Goal: Task Accomplishment & Management: Complete application form

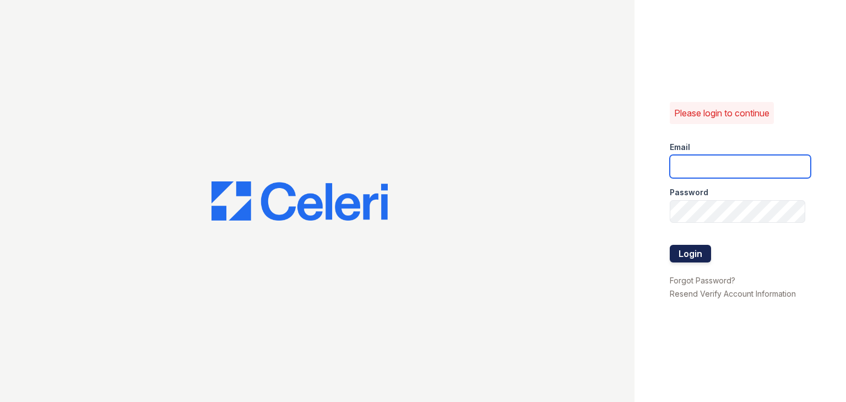
type input "autumncreek.pm@cafmanagement.com"
click at [699, 253] on button "Login" at bounding box center [690, 254] width 41 height 18
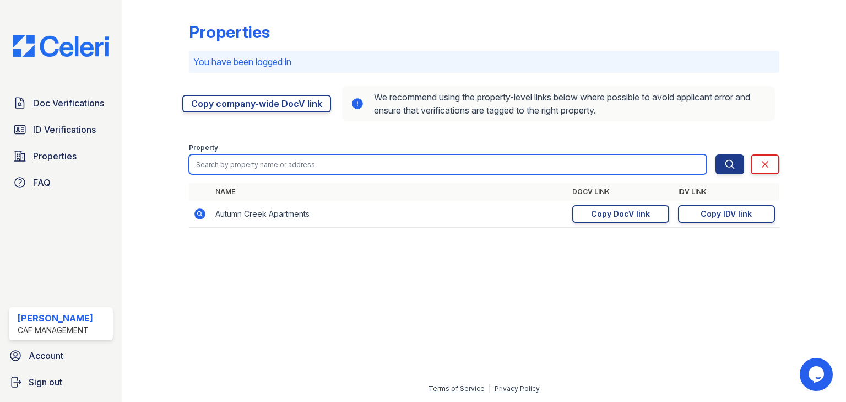
click at [222, 163] on input "search" at bounding box center [448, 164] width 518 height 20
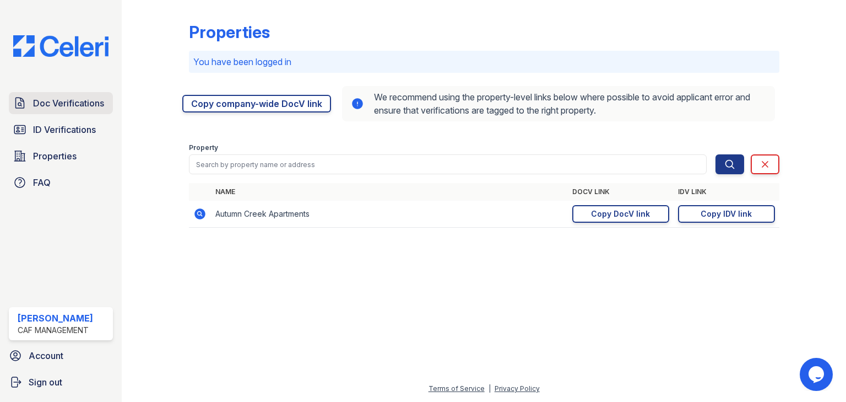
click at [86, 112] on link "Doc Verifications" at bounding box center [61, 103] width 104 height 22
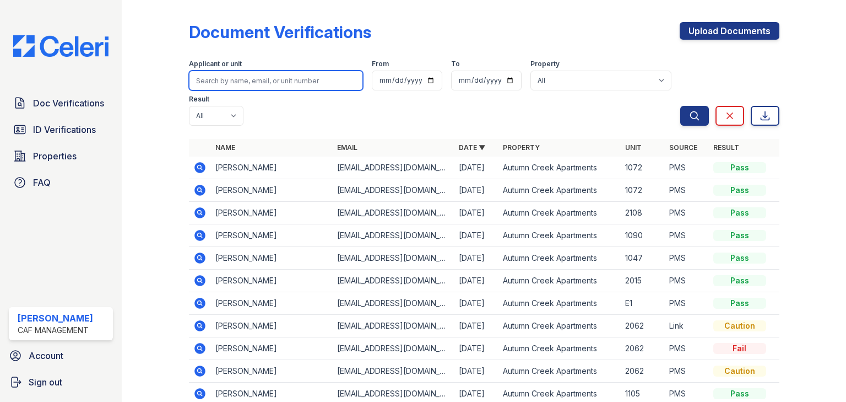
click at [259, 77] on input "search" at bounding box center [276, 81] width 174 height 20
type input "perkins"
click at [680, 106] on button "Search" at bounding box center [694, 116] width 29 height 20
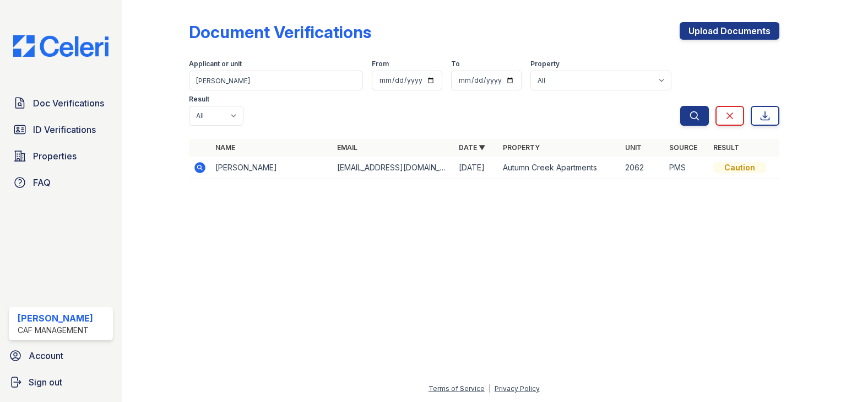
click at [198, 165] on icon at bounding box center [199, 166] width 3 height 3
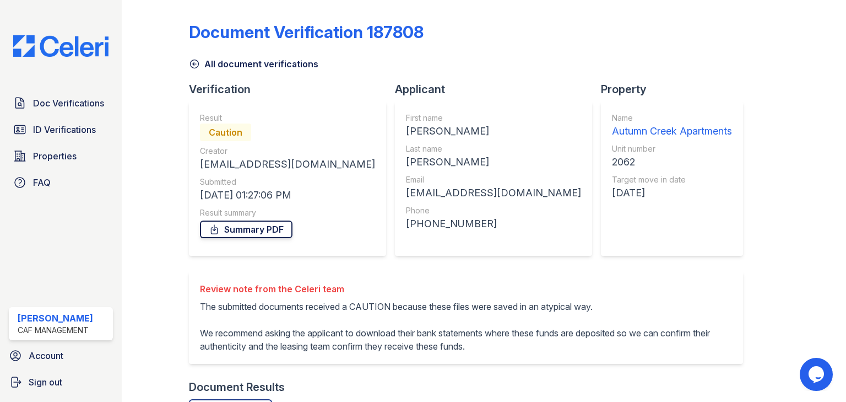
click at [227, 228] on link "Summary PDF" at bounding box center [246, 229] width 93 height 18
click at [104, 112] on link "Doc Verifications" at bounding box center [61, 103] width 104 height 22
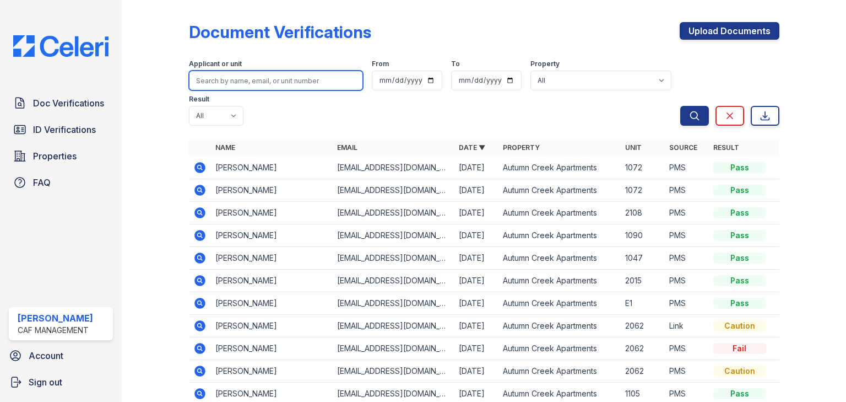
click at [207, 83] on input "search" at bounding box center [276, 81] width 174 height 20
type input "2062"
click at [680, 106] on button "Search" at bounding box center [694, 116] width 29 height 20
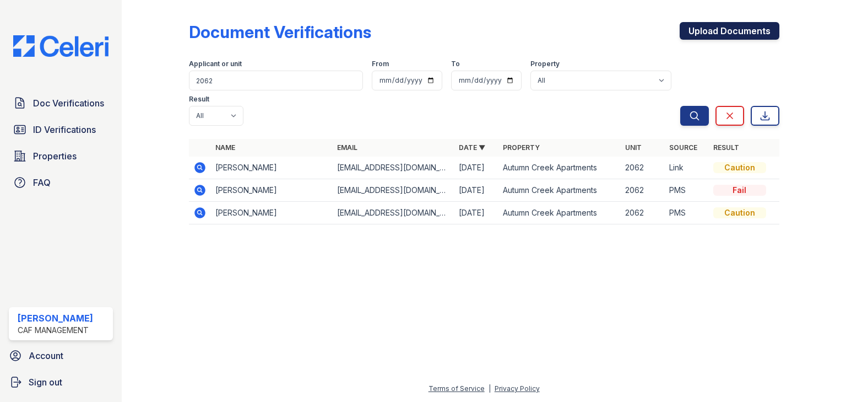
click at [756, 32] on link "Upload Documents" at bounding box center [730, 31] width 100 height 18
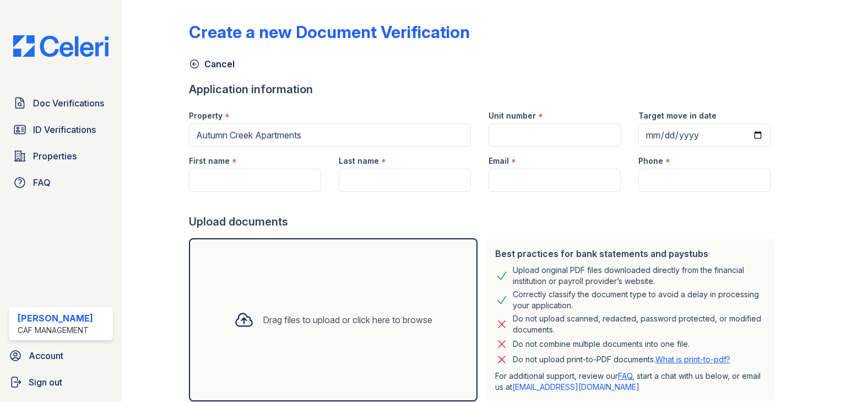
click at [308, 319] on div "Drag files to upload or click here to browse" at bounding box center [348, 319] width 170 height 13
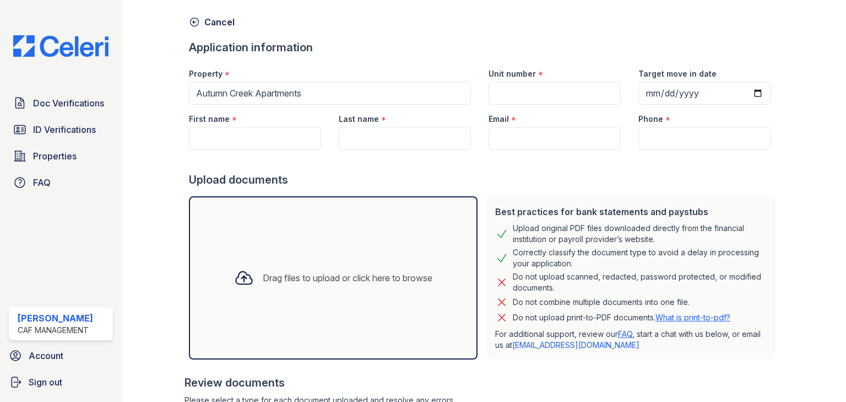
scroll to position [172, 0]
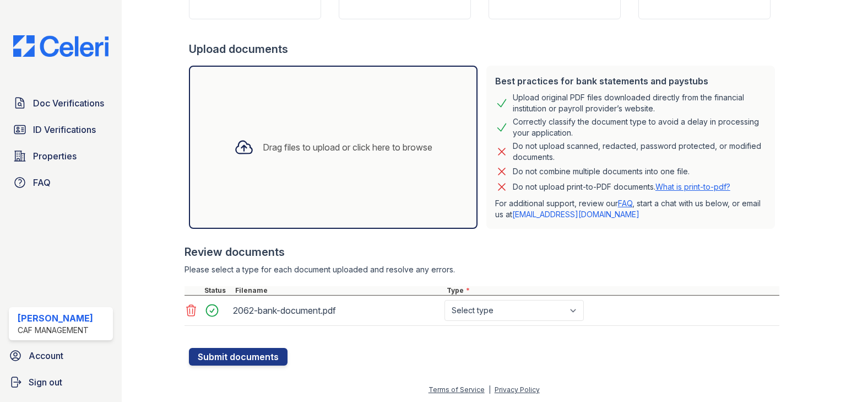
click at [359, 173] on div "Drag files to upload or click here to browse" at bounding box center [333, 147] width 289 height 163
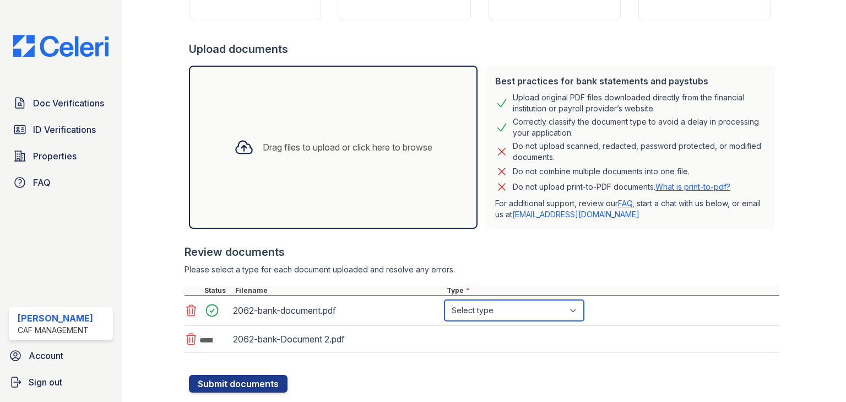
click at [518, 313] on select "Select type Paystub Bank Statement Offer Letter Tax Documents Benefit Award Let…" at bounding box center [513, 310] width 139 height 21
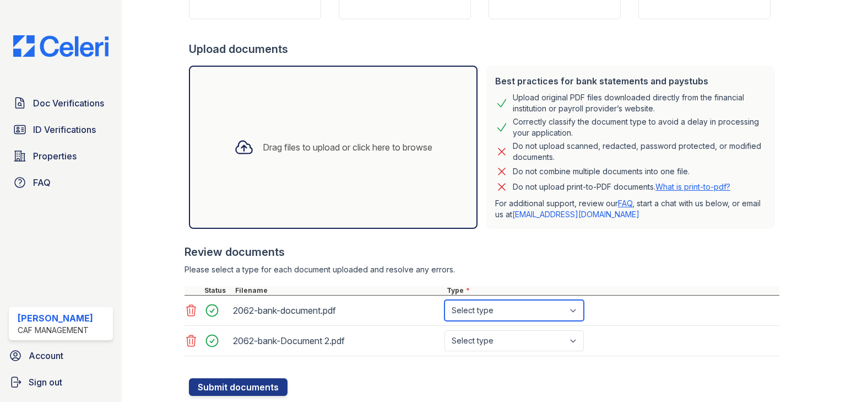
select select "bank_statement"
click at [444, 300] on select "Select type Paystub Bank Statement Offer Letter Tax Documents Benefit Award Let…" at bounding box center [513, 310] width 139 height 21
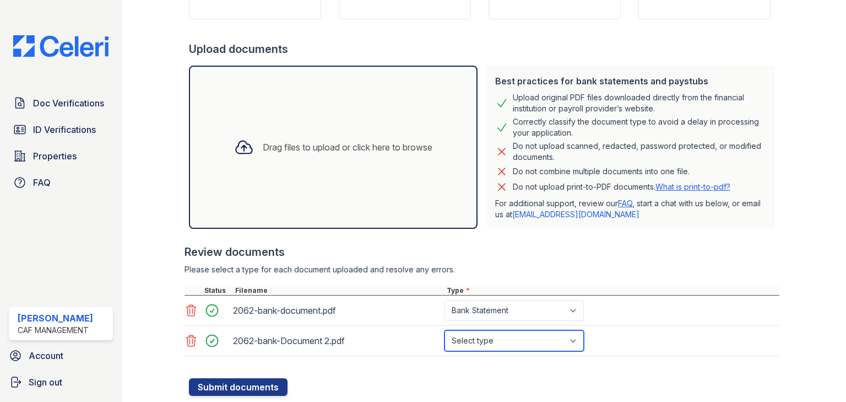
click at [505, 344] on select "Select type Paystub Bank Statement Offer Letter Tax Documents Benefit Award Let…" at bounding box center [513, 340] width 139 height 21
select select "bank_statement"
click at [444, 330] on select "Select type Paystub Bank Statement Offer Letter Tax Documents Benefit Award Let…" at bounding box center [513, 340] width 139 height 21
click at [323, 199] on div "Drag files to upload or click here to browse" at bounding box center [333, 147] width 289 height 163
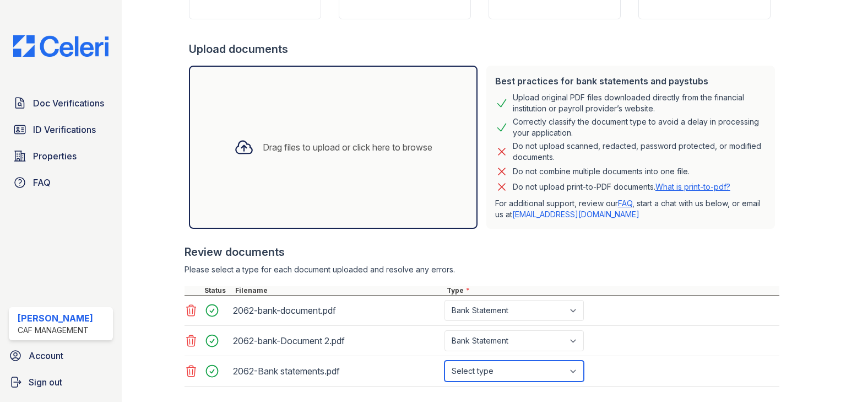
click at [502, 370] on select "Select type Paystub Bank Statement Offer Letter Tax Documents Benefit Award Let…" at bounding box center [513, 370] width 139 height 21
select select "bank_statement"
click at [444, 360] on select "Select type Paystub Bank Statement Offer Letter Tax Documents Benefit Award Let…" at bounding box center [513, 370] width 139 height 21
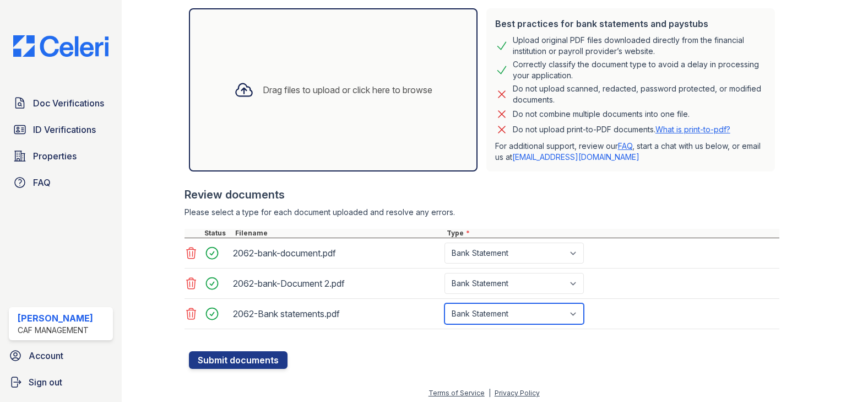
scroll to position [232, 0]
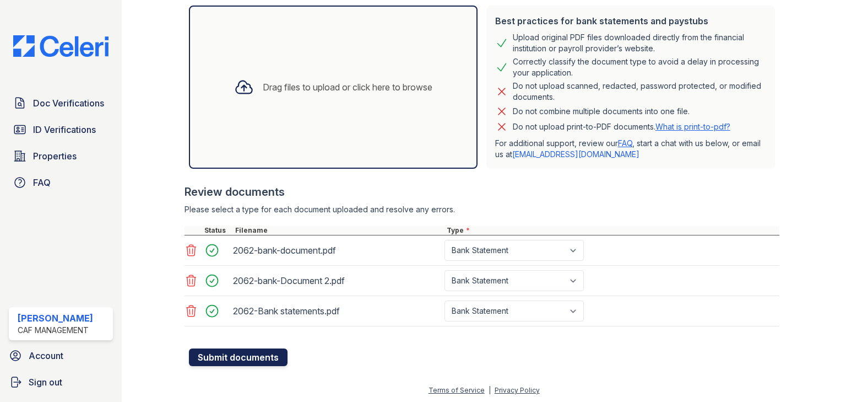
click at [223, 354] on button "Submit documents" at bounding box center [238, 357] width 99 height 18
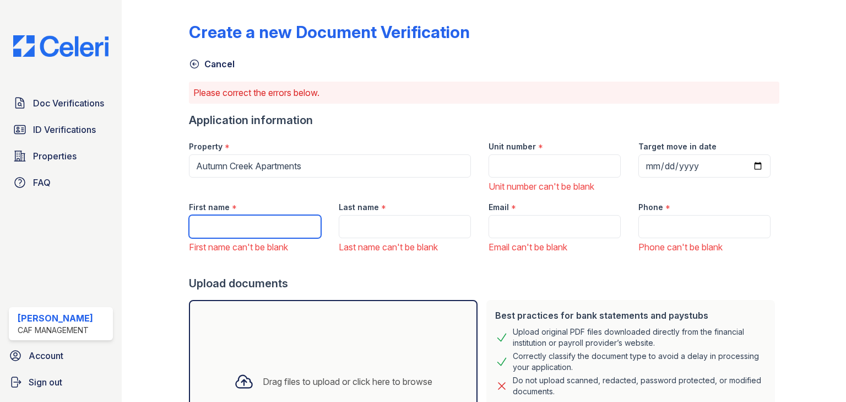
click at [248, 229] on input "First name" at bounding box center [255, 226] width 132 height 23
type input "[PERSON_NAME]"
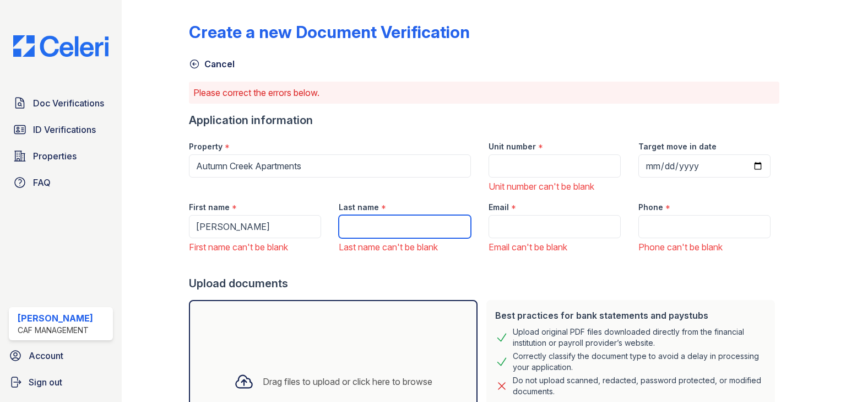
click at [366, 227] on input "Last name" at bounding box center [405, 226] width 132 height 23
type input "[PERSON_NAME]"
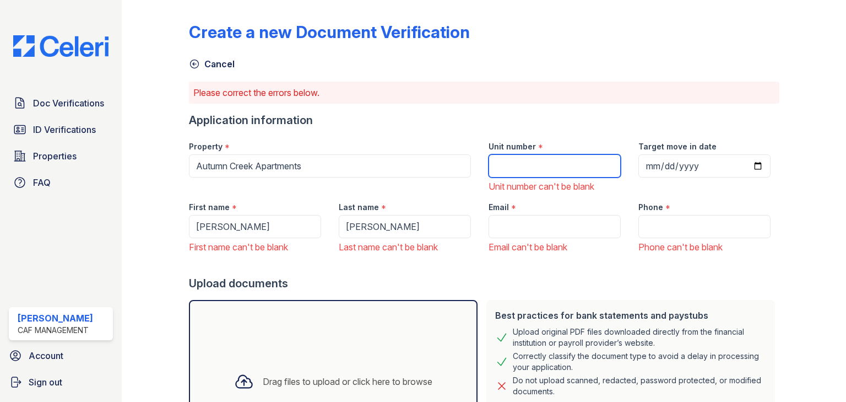
click at [547, 165] on input "Unit number" at bounding box center [555, 165] width 132 height 23
type input "2062"
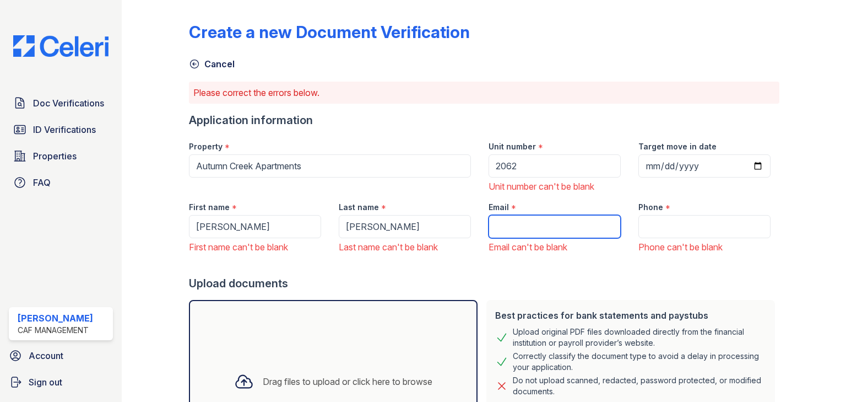
click at [514, 229] on input "Email" at bounding box center [555, 226] width 132 height 23
paste input "pperkins.nm@gmail.com"
type input "[EMAIL_ADDRESS][DOMAIN_NAME]"
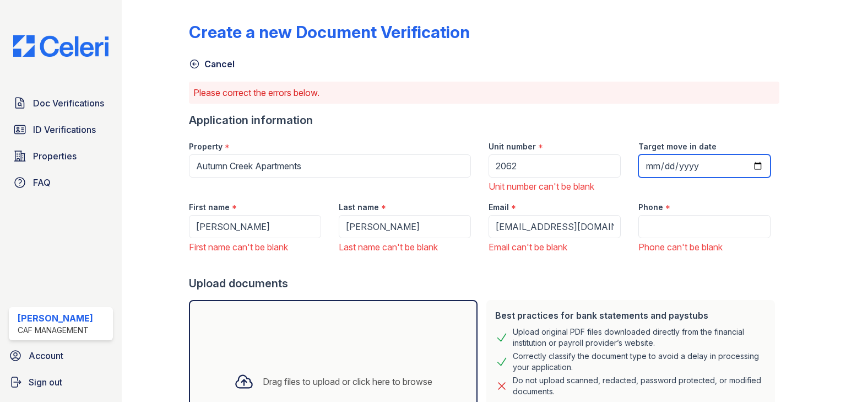
click at [649, 165] on input "Target move in date" at bounding box center [704, 165] width 132 height 23
click at [651, 167] on input "Target move in date" at bounding box center [704, 165] width 132 height 23
type input "2025-09-27"
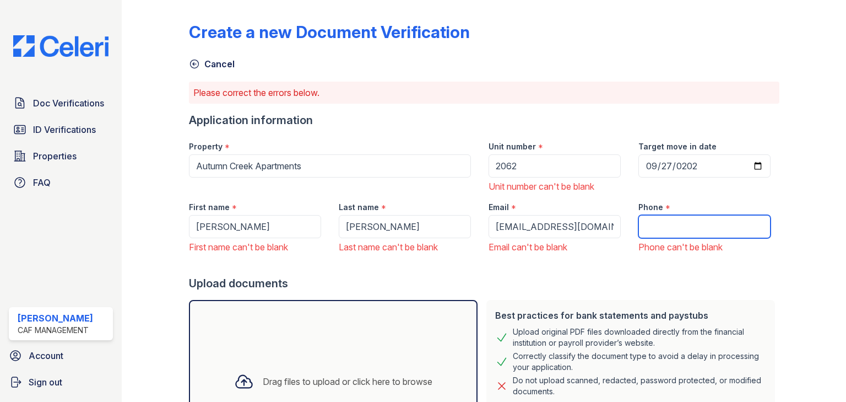
click at [661, 226] on input "Phone" at bounding box center [704, 226] width 132 height 23
click at [658, 227] on input "Phone" at bounding box center [704, 226] width 132 height 23
paste input "(505) 728-7976"
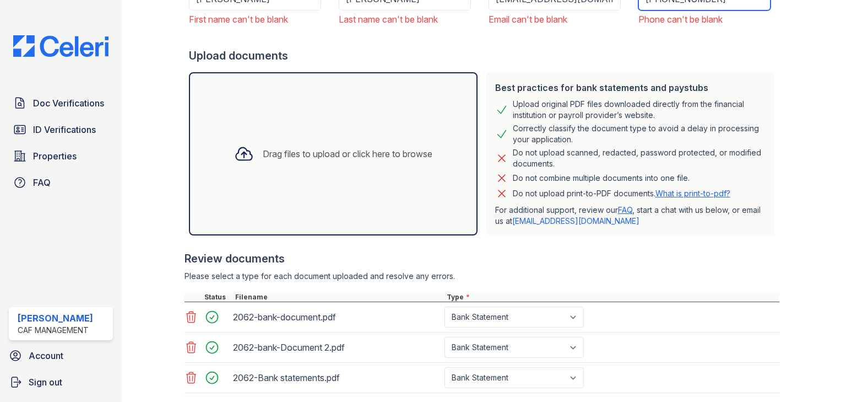
scroll to position [294, 0]
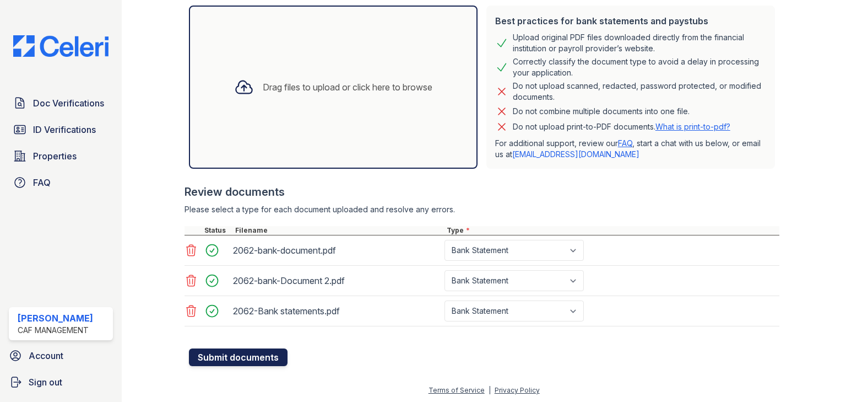
type input "(505) 728-7976"
click at [261, 359] on button "Submit documents" at bounding box center [238, 357] width 99 height 18
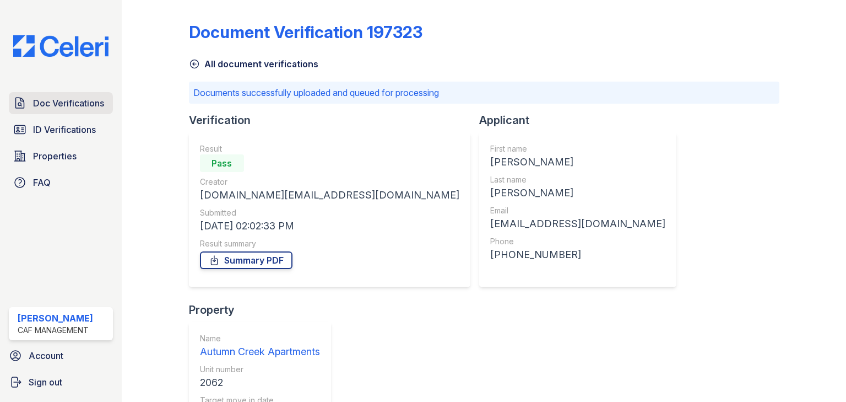
click at [88, 108] on span "Doc Verifications" at bounding box center [68, 102] width 71 height 13
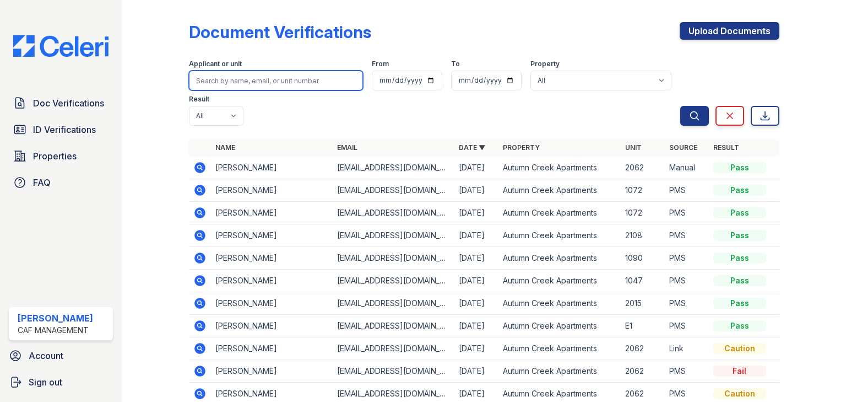
click at [231, 84] on input "search" at bounding box center [276, 81] width 174 height 20
type input "laiya"
click at [680, 106] on button "Search" at bounding box center [694, 116] width 29 height 20
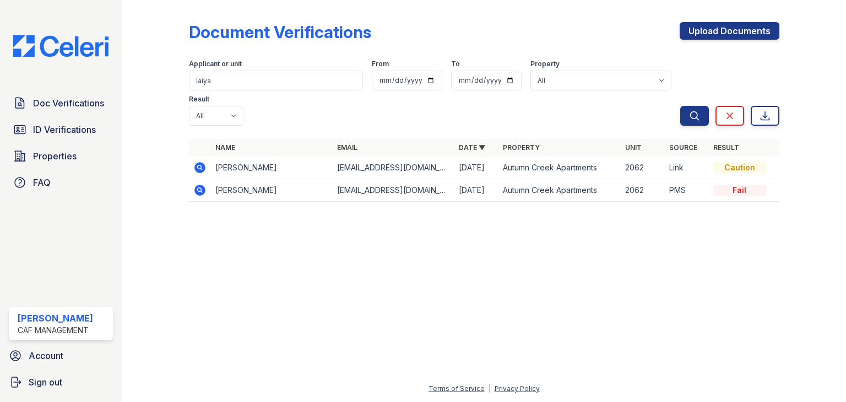
click at [199, 165] on icon at bounding box center [199, 166] width 3 height 3
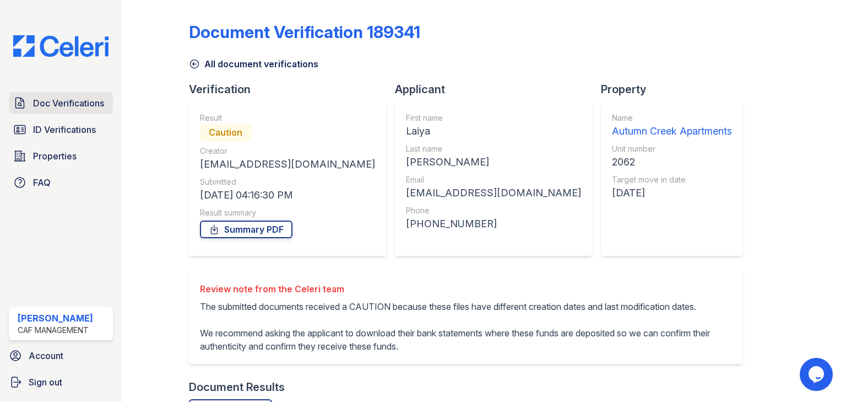
click at [82, 100] on span "Doc Verifications" at bounding box center [68, 102] width 71 height 13
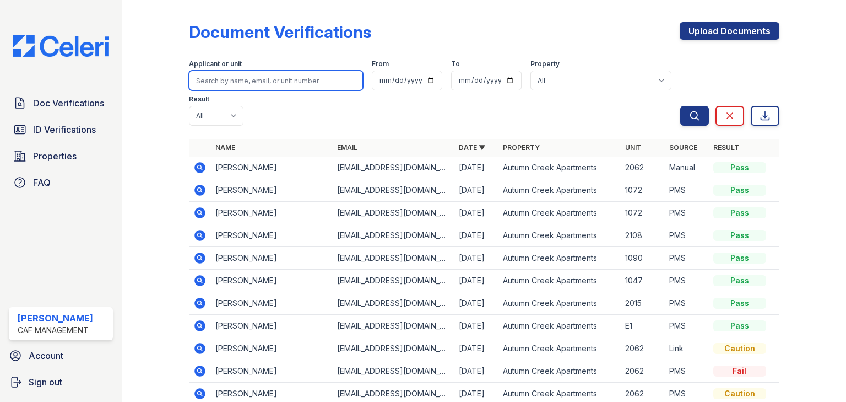
click at [213, 84] on input "search" at bounding box center [276, 81] width 174 height 20
type input "2062"
click at [680, 106] on button "Search" at bounding box center [694, 116] width 29 height 20
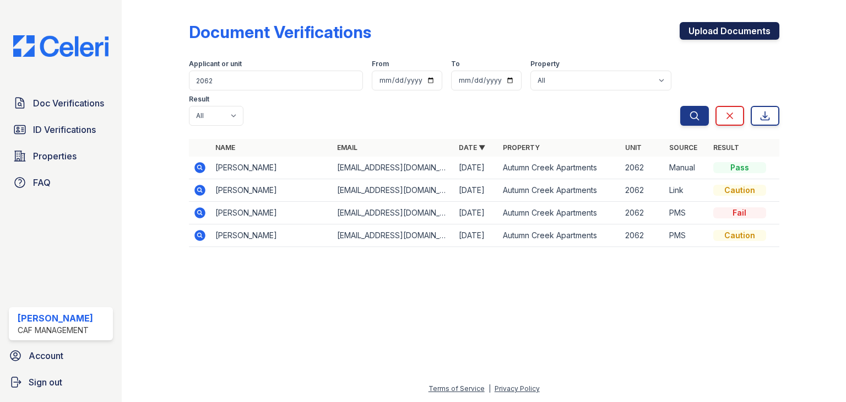
click at [716, 31] on link "Upload Documents" at bounding box center [730, 31] width 100 height 18
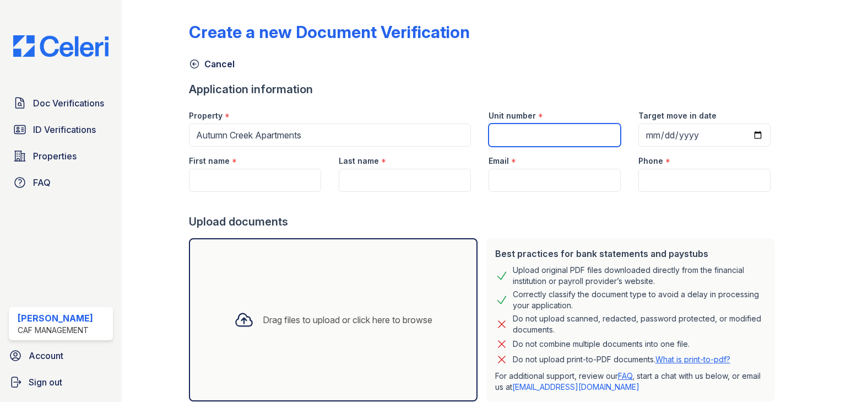
click at [511, 134] on input "Unit number" at bounding box center [555, 134] width 132 height 23
type input "2062"
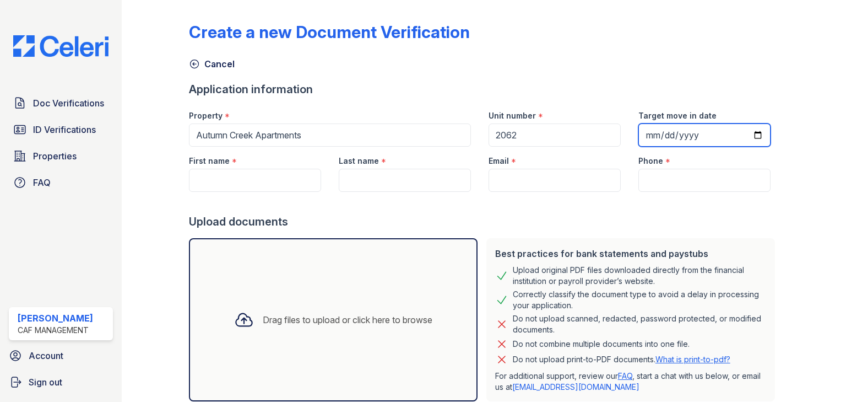
click at [644, 136] on input "Target move in date" at bounding box center [704, 134] width 132 height 23
type input "[DATE]"
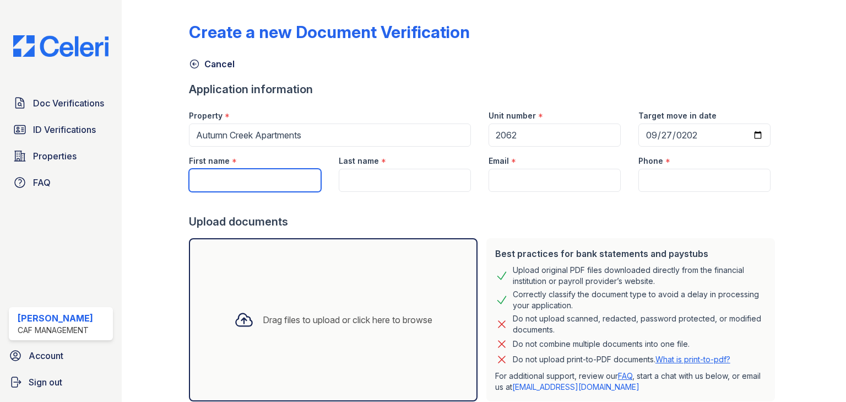
click at [282, 188] on input "First name" at bounding box center [255, 180] width 132 height 23
type input "Laiya"
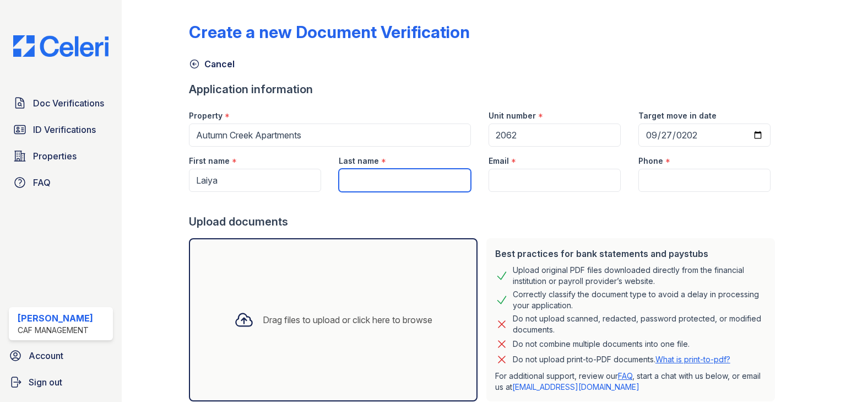
click at [366, 181] on input "Last name" at bounding box center [405, 180] width 132 height 23
type input "Williams"
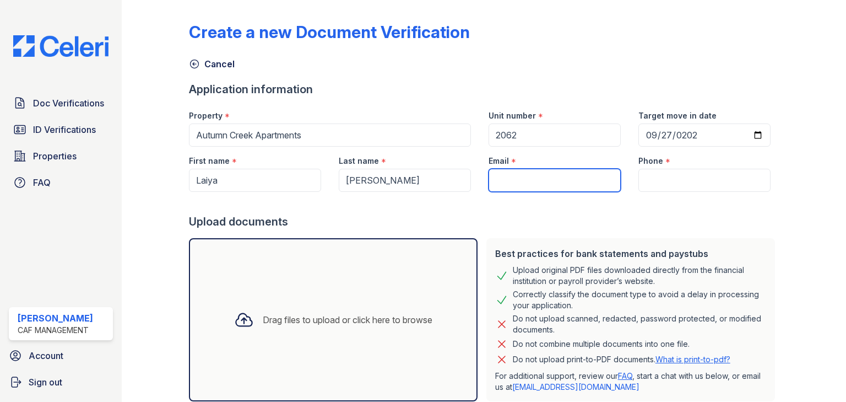
click at [507, 173] on input "Email" at bounding box center [555, 180] width 132 height 23
paste input "laiyaw02@gmail.com"
type input "laiyaw02@gmail.com"
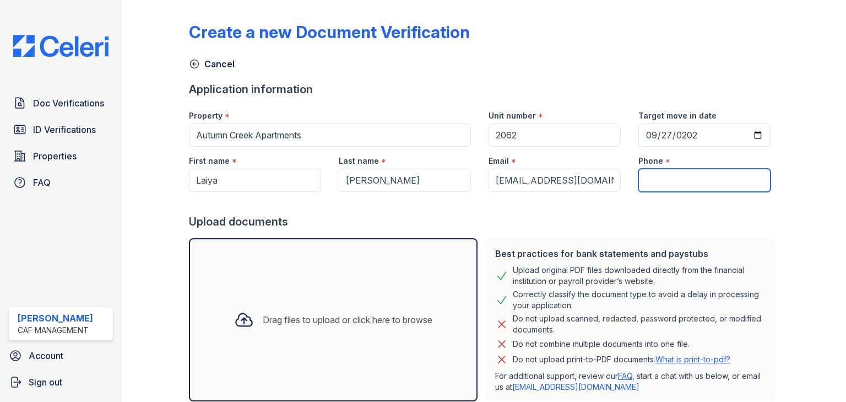
click at [673, 178] on input "Phone" at bounding box center [704, 180] width 132 height 23
click at [644, 185] on input "Phone" at bounding box center [704, 180] width 132 height 23
paste input "(480) 358-8972"
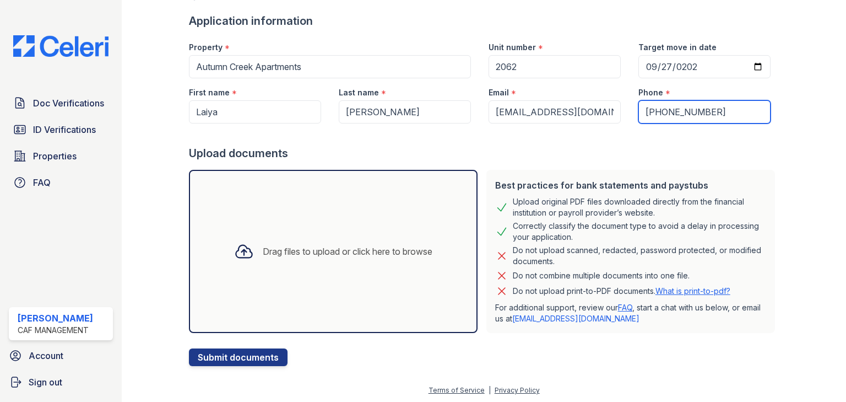
scroll to position [69, 0]
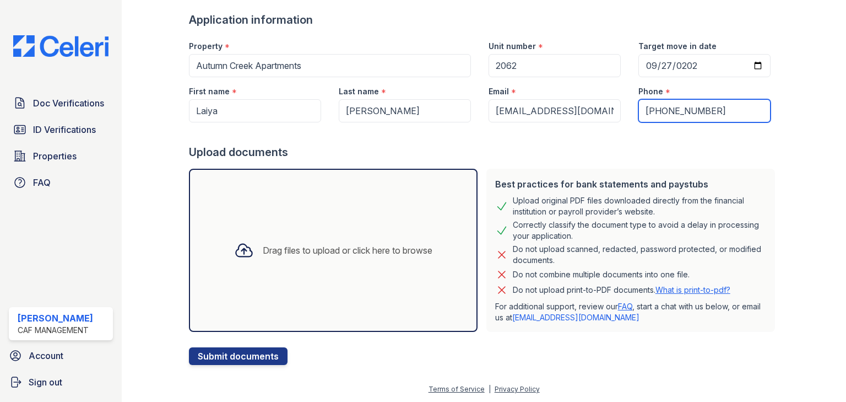
type input "(480) 358-8972"
click at [324, 251] on div "Drag files to upload or click here to browse" at bounding box center [348, 249] width 170 height 13
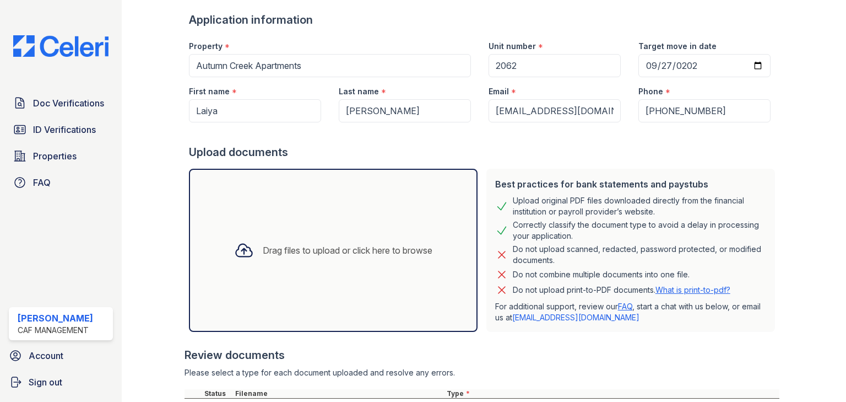
click at [333, 239] on div "Drag files to upload or click here to browse" at bounding box center [333, 249] width 216 height 37
click at [337, 234] on div "Drag files to upload or click here to browse" at bounding box center [333, 249] width 216 height 37
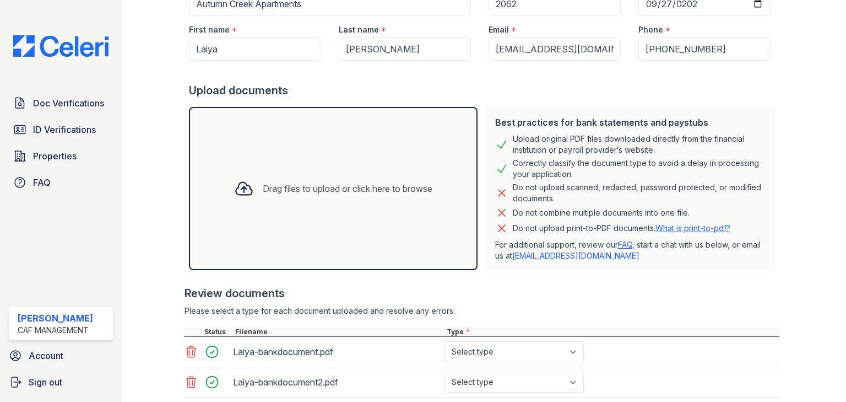
scroll to position [229, 0]
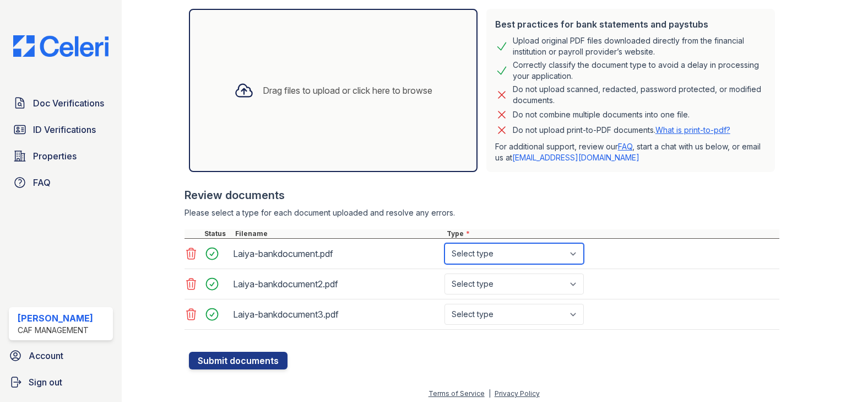
click at [489, 257] on select "Select type Paystub Bank Statement Offer Letter Tax Documents Benefit Award Let…" at bounding box center [513, 253] width 139 height 21
select select "bank_statement"
click at [444, 243] on select "Select type Paystub Bank Statement Offer Letter Tax Documents Benefit Award Let…" at bounding box center [513, 253] width 139 height 21
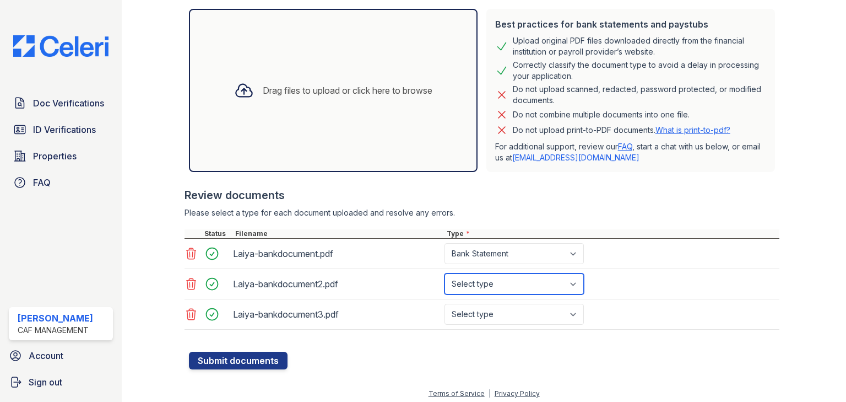
click at [494, 282] on select "Select type Paystub Bank Statement Offer Letter Tax Documents Benefit Award Let…" at bounding box center [513, 283] width 139 height 21
select select "bank_statement"
click at [444, 273] on select "Select type Paystub Bank Statement Offer Letter Tax Documents Benefit Award Let…" at bounding box center [513, 283] width 139 height 21
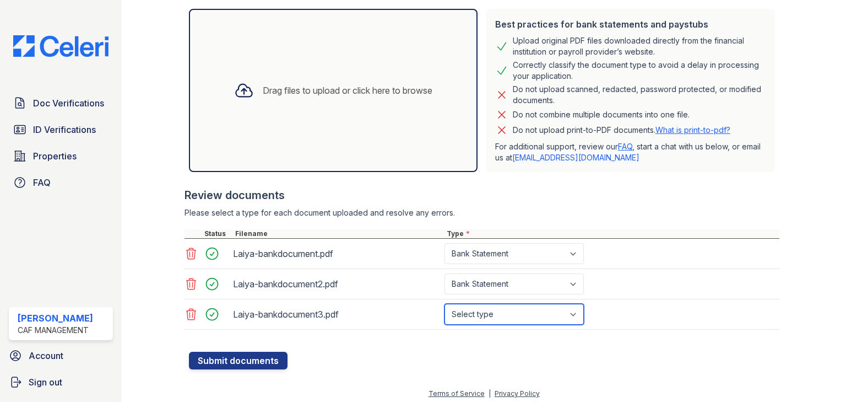
click at [491, 312] on select "Select type Paystub Bank Statement Offer Letter Tax Documents Benefit Award Let…" at bounding box center [513, 313] width 139 height 21
select select "bank_statement"
click at [444, 303] on select "Select type Paystub Bank Statement Offer Letter Tax Documents Benefit Award Let…" at bounding box center [513, 313] width 139 height 21
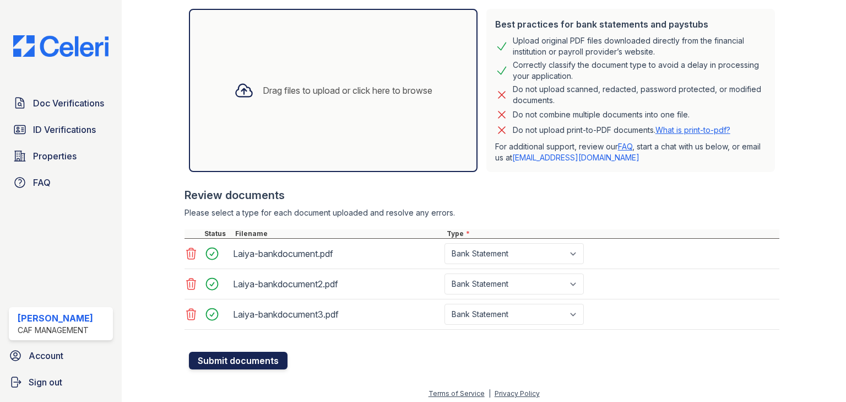
click at [270, 361] on button "Submit documents" at bounding box center [238, 360] width 99 height 18
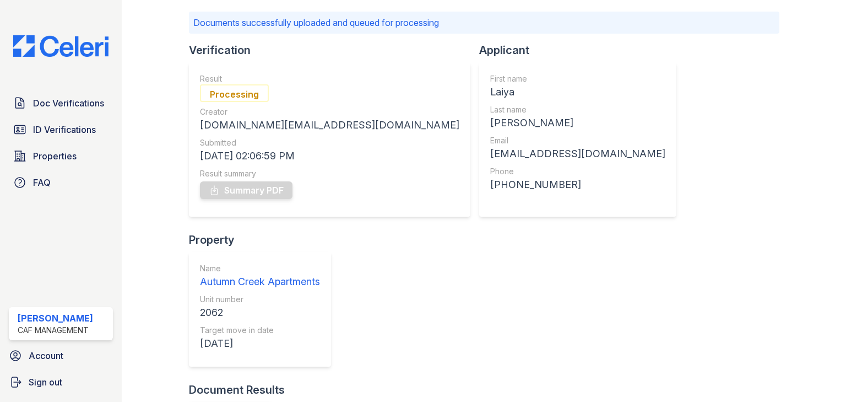
scroll to position [49, 0]
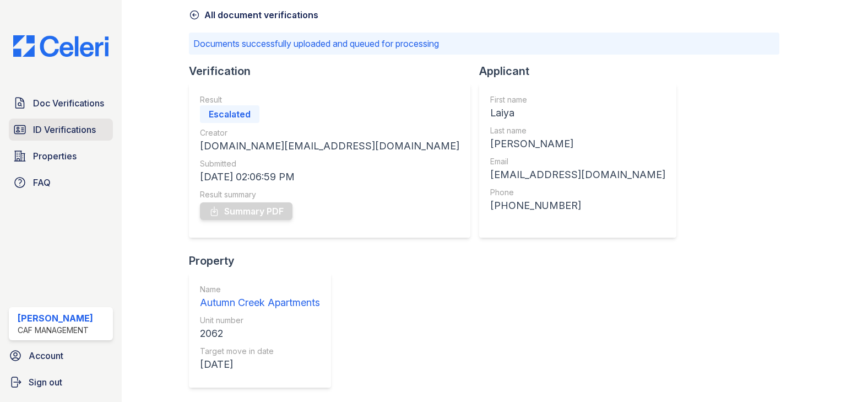
click at [101, 128] on link "ID Verifications" at bounding box center [61, 129] width 104 height 22
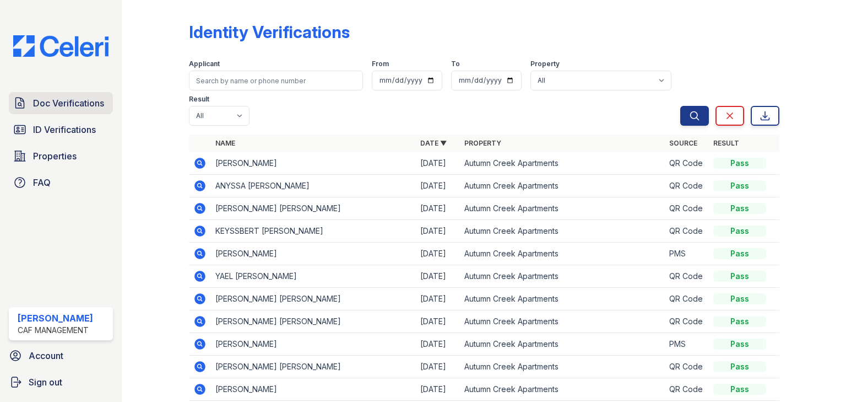
click at [95, 107] on span "Doc Verifications" at bounding box center [68, 102] width 71 height 13
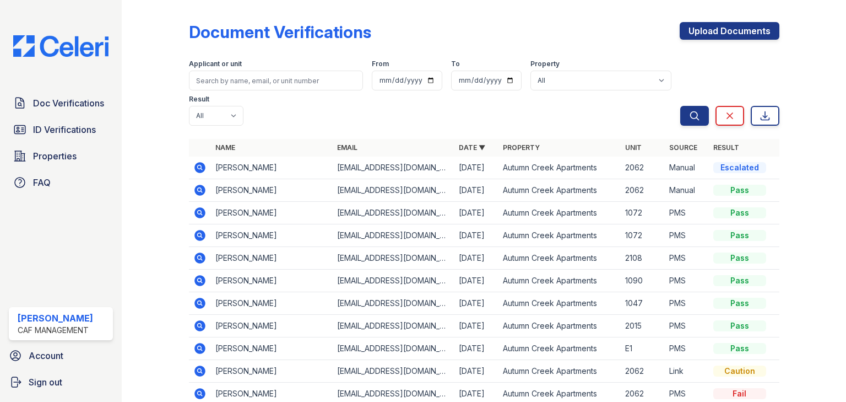
click at [200, 183] on icon at bounding box center [199, 189] width 13 height 13
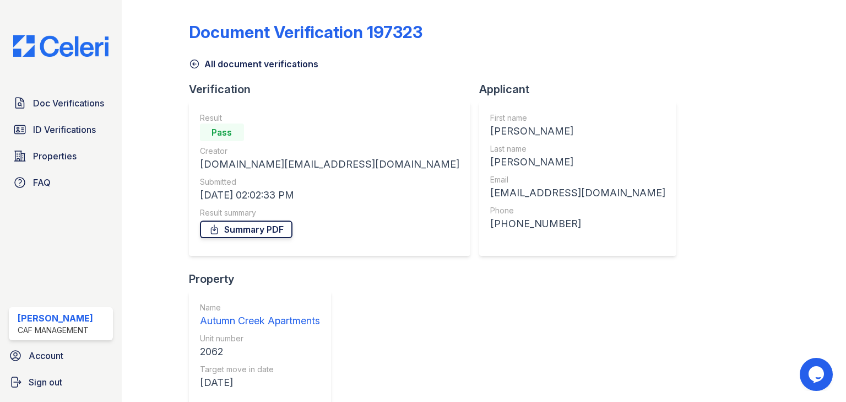
click at [260, 230] on link "Summary PDF" at bounding box center [246, 229] width 93 height 18
click at [63, 128] on span "ID Verifications" at bounding box center [64, 129] width 63 height 13
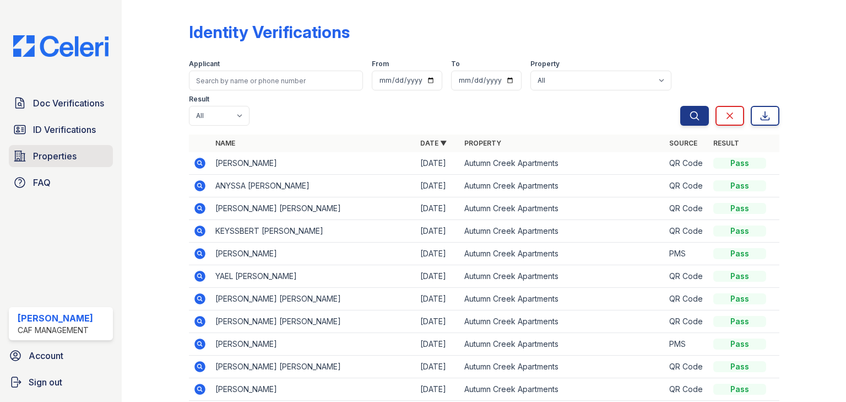
click at [77, 153] on link "Properties" at bounding box center [61, 156] width 104 height 22
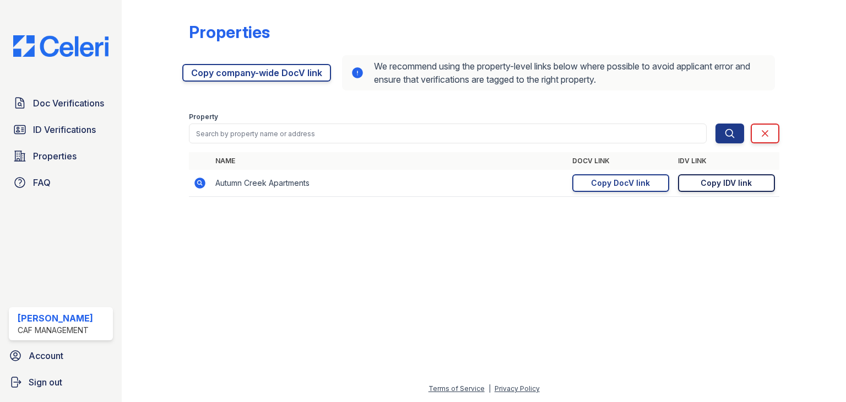
click at [728, 181] on div "Copy IDV link" at bounding box center [726, 182] width 51 height 11
click at [59, 99] on span "Doc Verifications" at bounding box center [68, 102] width 71 height 13
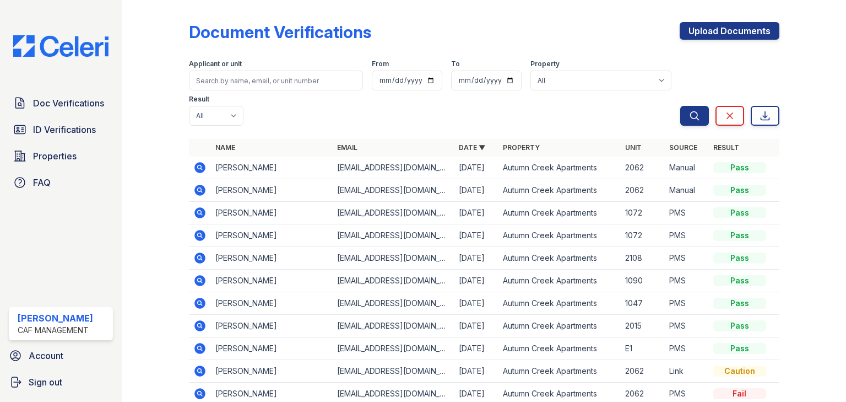
click at [198, 161] on icon at bounding box center [199, 167] width 13 height 13
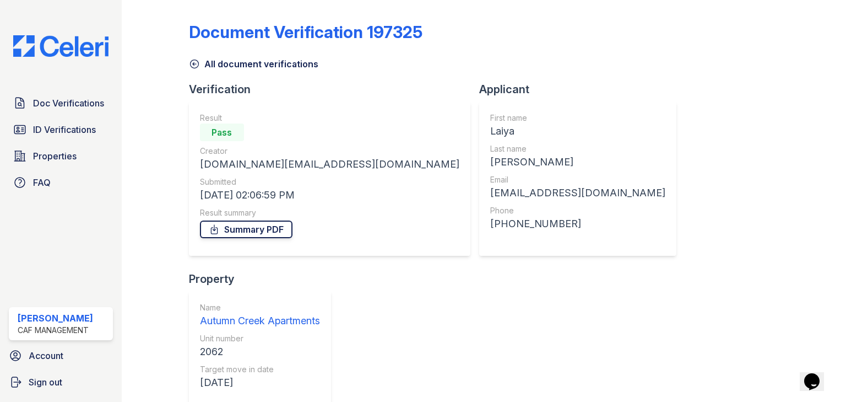
click at [261, 227] on link "Summary PDF" at bounding box center [246, 229] width 93 height 18
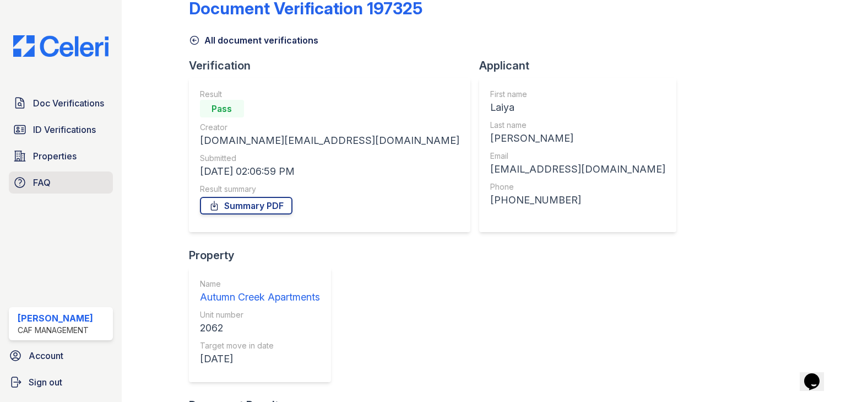
scroll to position [44, 0]
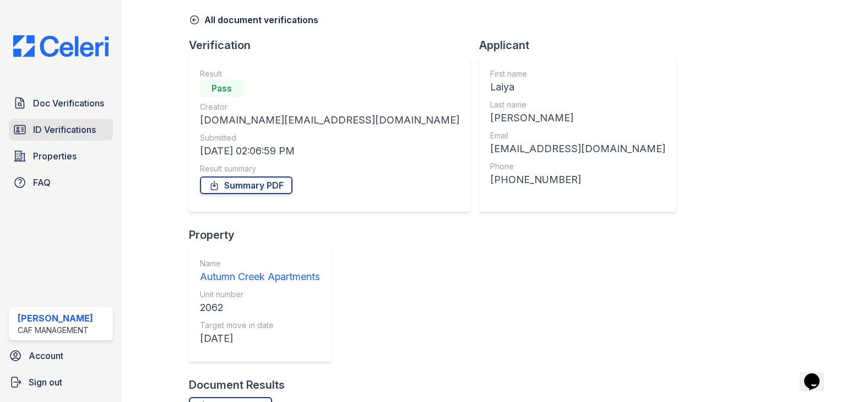
click at [78, 132] on span "ID Verifications" at bounding box center [64, 129] width 63 height 13
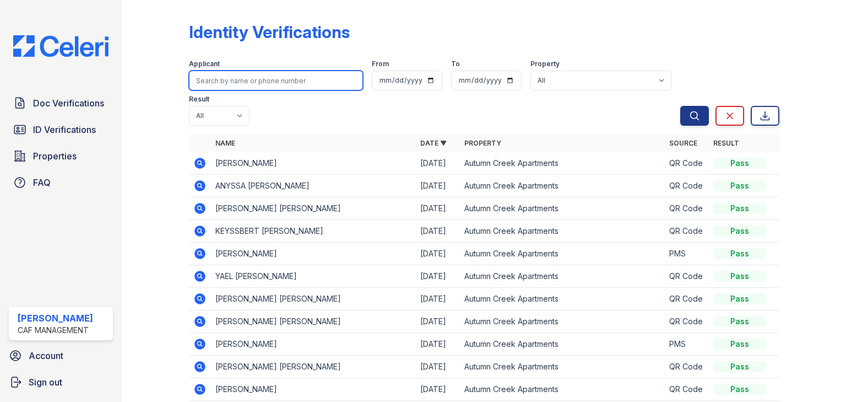
click at [296, 79] on input "search" at bounding box center [276, 81] width 174 height 20
type input "[PERSON_NAME]"
click at [680, 106] on button "Search" at bounding box center [694, 116] width 29 height 20
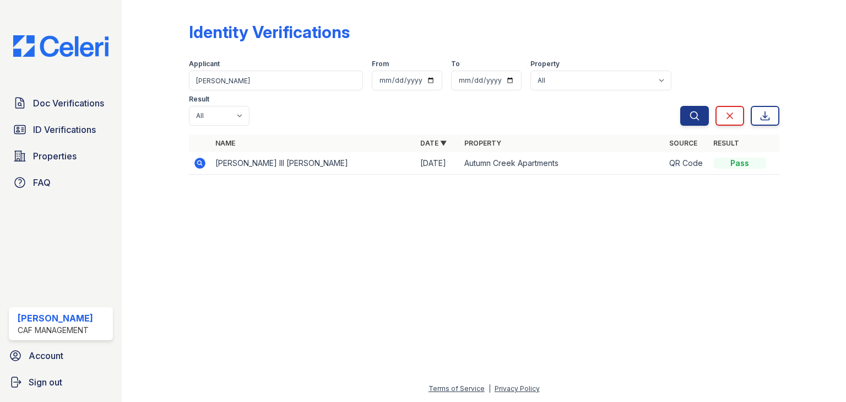
click at [198, 161] on icon at bounding box center [199, 162] width 3 height 3
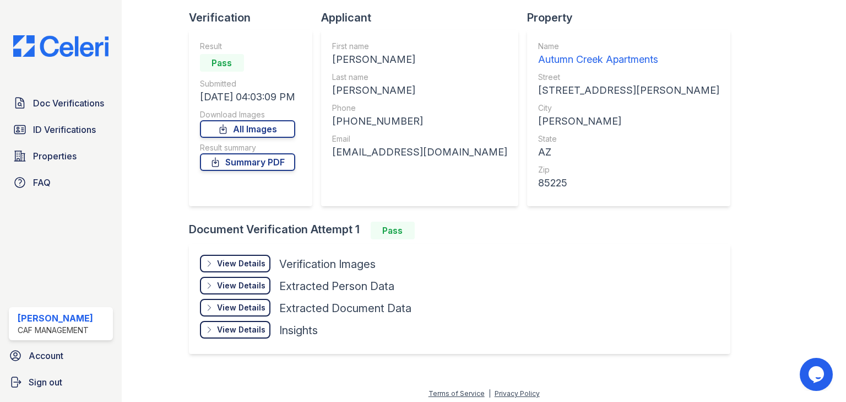
scroll to position [75, 0]
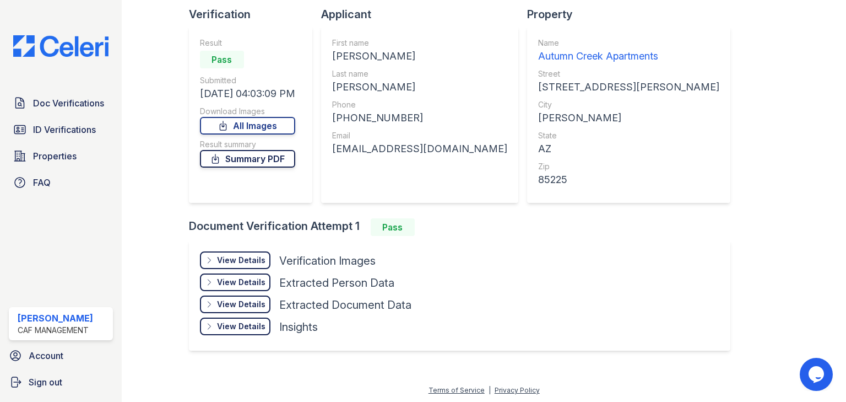
click at [261, 159] on link "Summary PDF" at bounding box center [247, 159] width 95 height 18
click at [93, 136] on link "ID Verifications" at bounding box center [61, 129] width 104 height 22
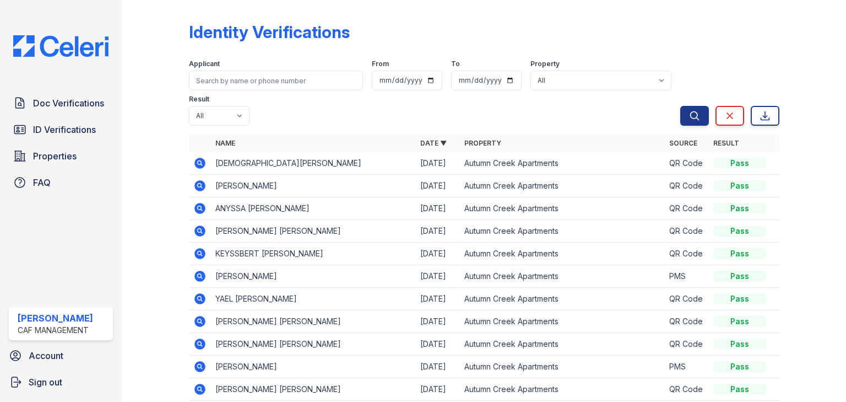
click at [200, 164] on icon at bounding box center [199, 163] width 11 height 11
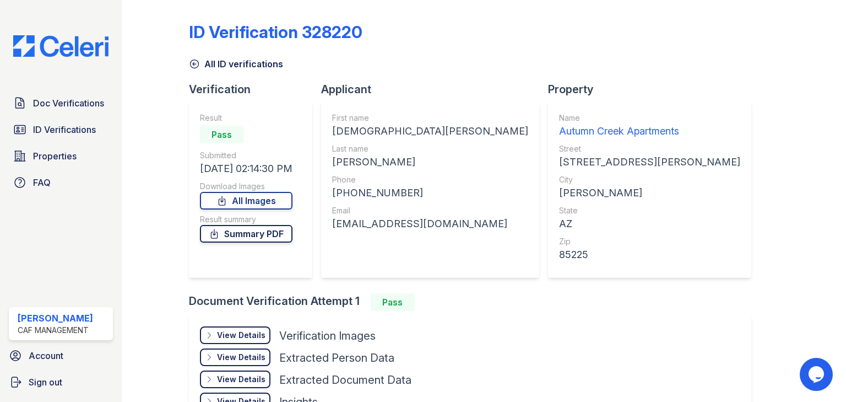
click at [260, 231] on link "Summary PDF" at bounding box center [246, 234] width 93 height 18
click at [72, 104] on span "Doc Verifications" at bounding box center [68, 102] width 71 height 13
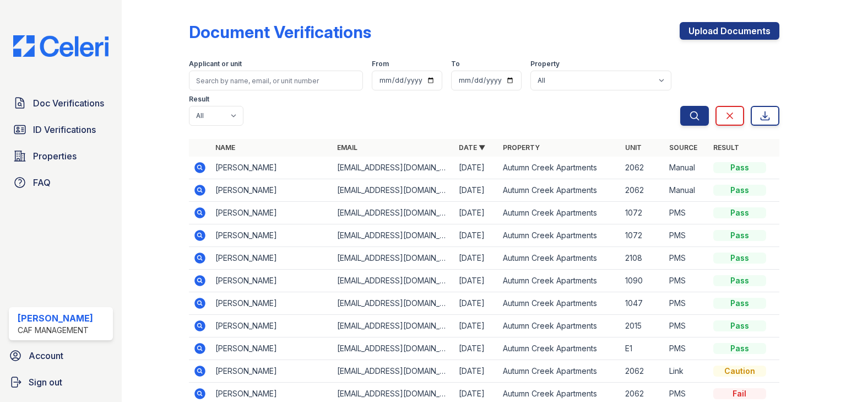
click at [198, 183] on icon at bounding box center [199, 189] width 13 height 13
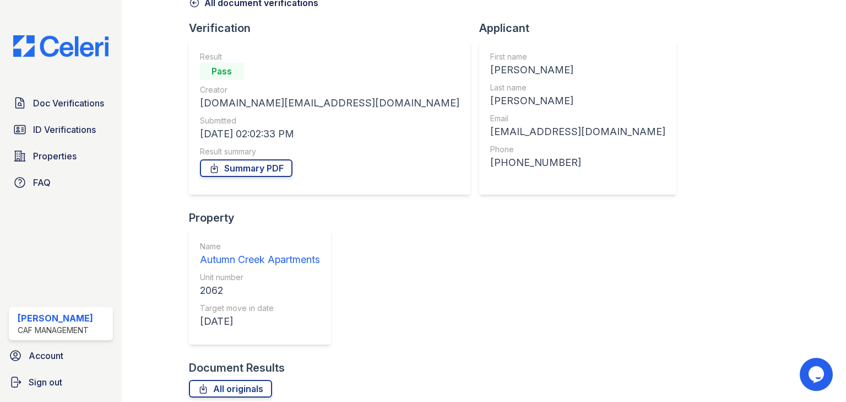
scroll to position [62, 0]
click at [88, 108] on span "Doc Verifications" at bounding box center [68, 102] width 71 height 13
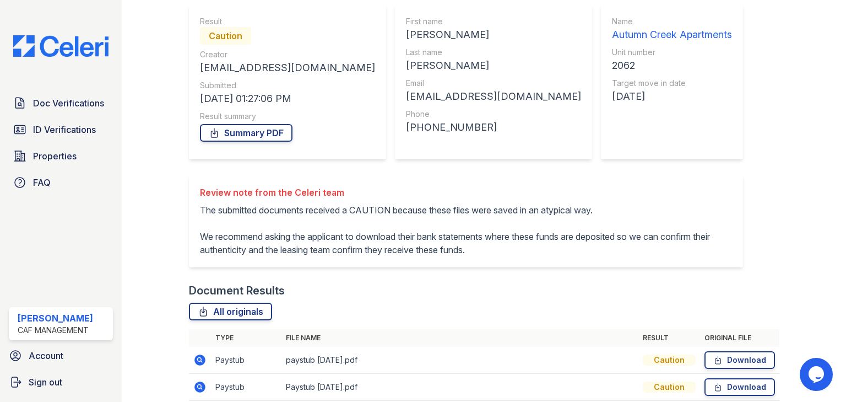
scroll to position [264, 0]
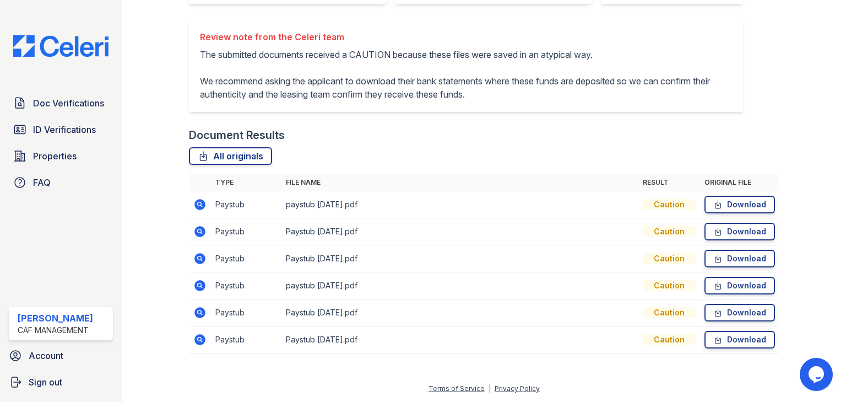
click at [203, 286] on icon at bounding box center [199, 285] width 11 height 11
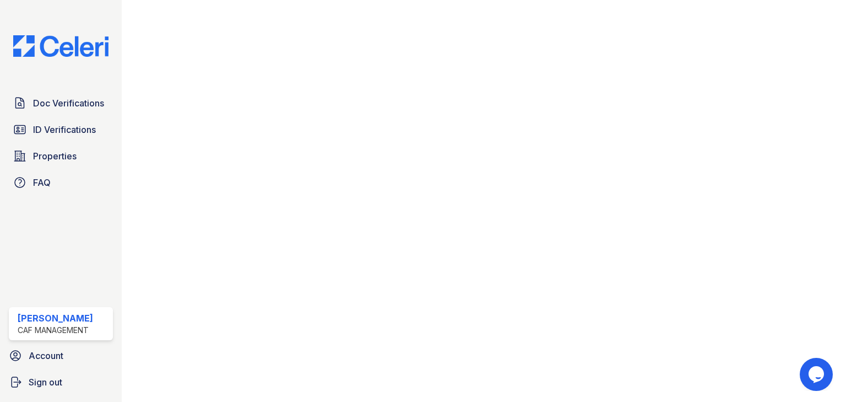
scroll to position [569, 0]
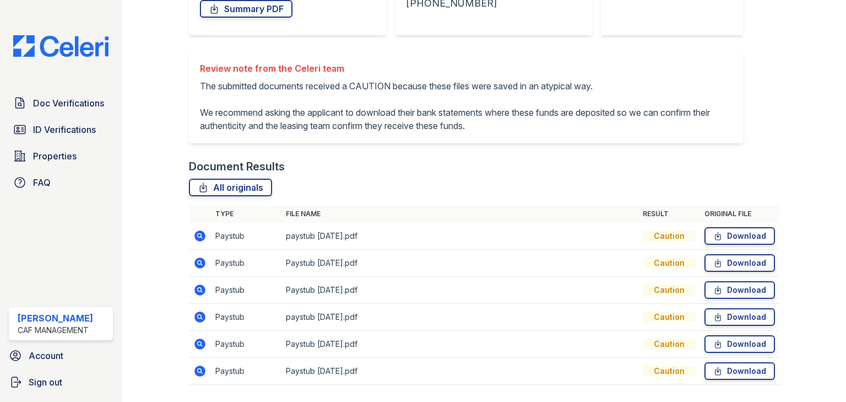
scroll to position [264, 0]
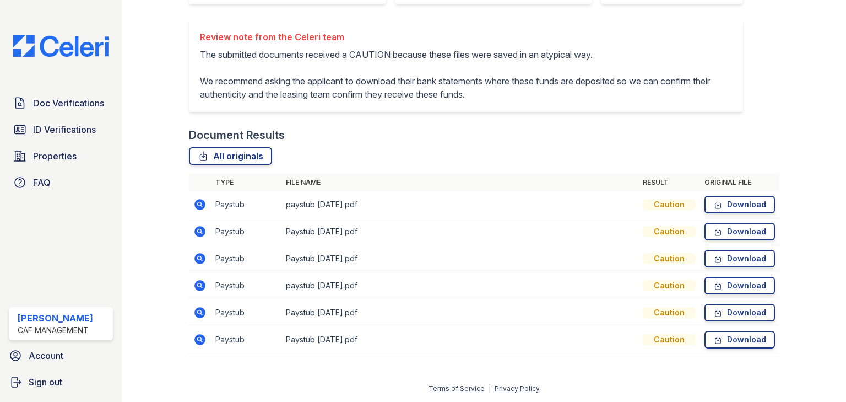
click at [200, 336] on icon at bounding box center [199, 339] width 11 height 11
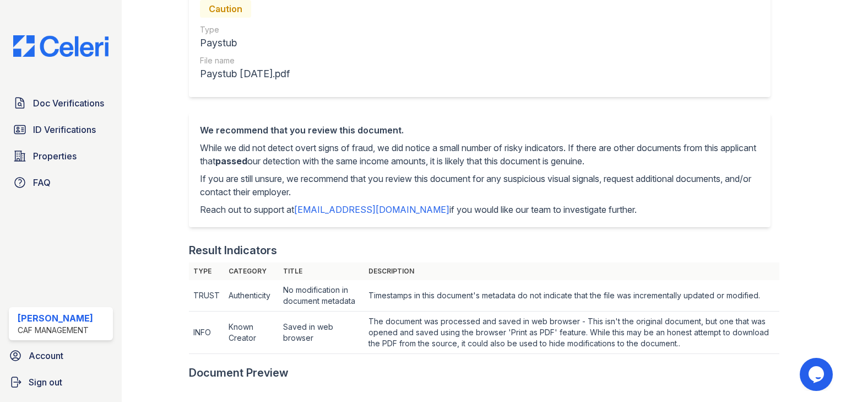
scroll to position [308, 0]
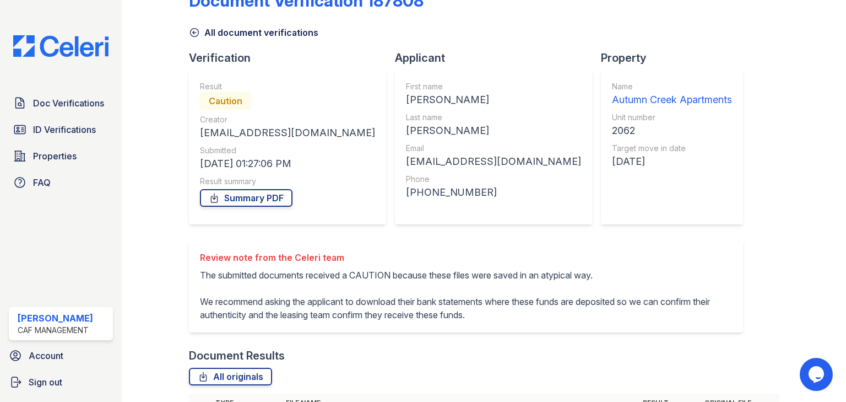
scroll to position [264, 0]
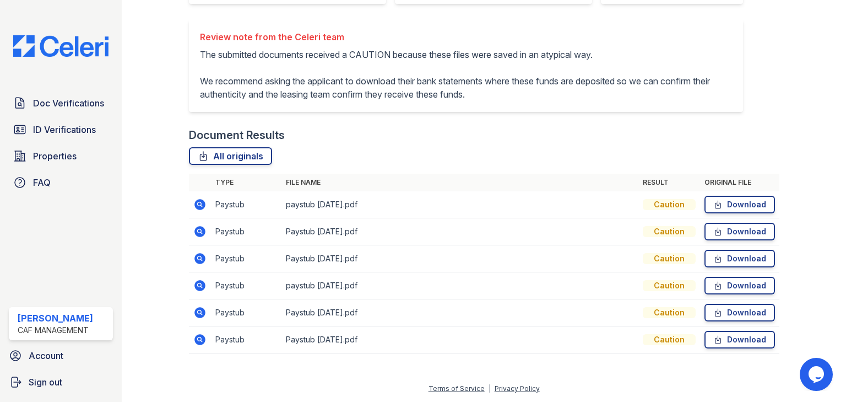
click at [199, 234] on icon at bounding box center [199, 231] width 11 height 11
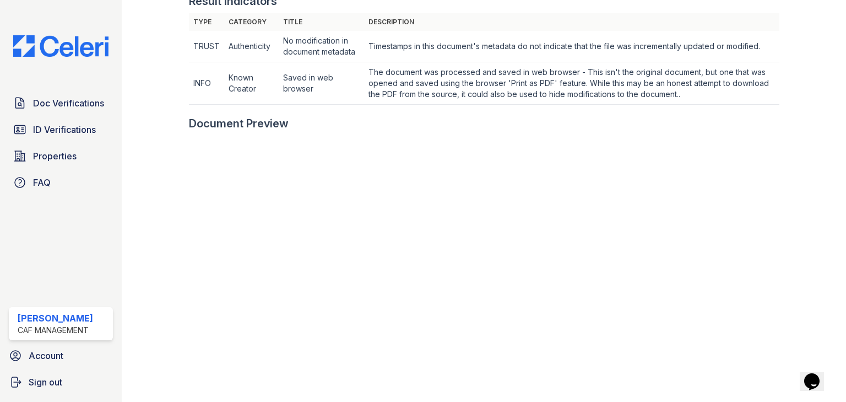
scroll to position [441, 0]
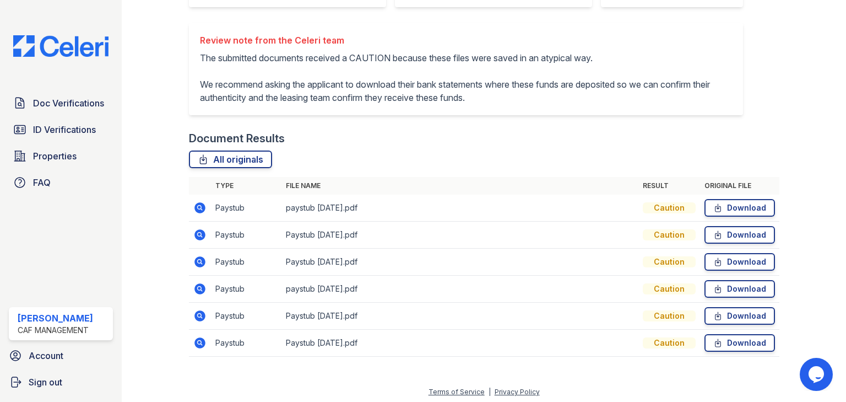
scroll to position [264, 0]
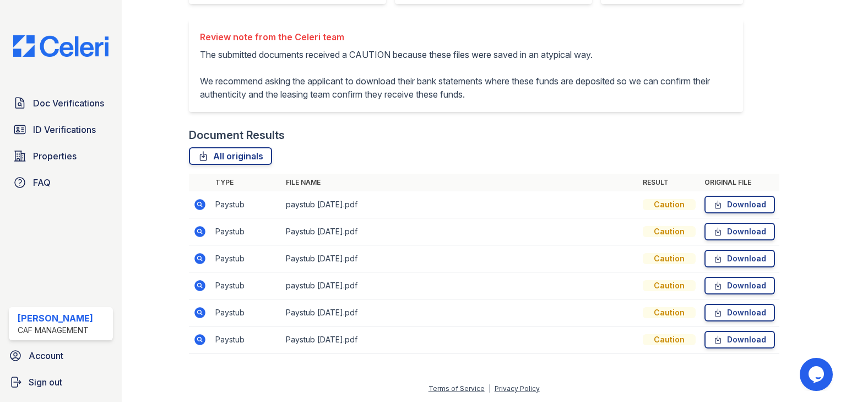
click at [198, 205] on icon at bounding box center [199, 204] width 13 height 13
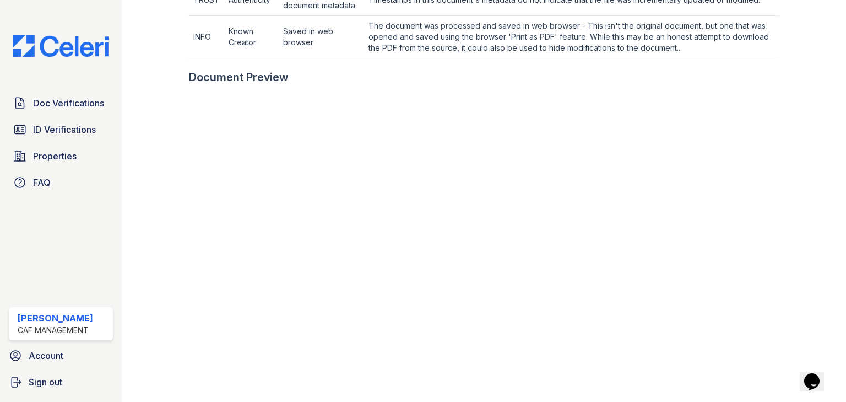
scroll to position [529, 0]
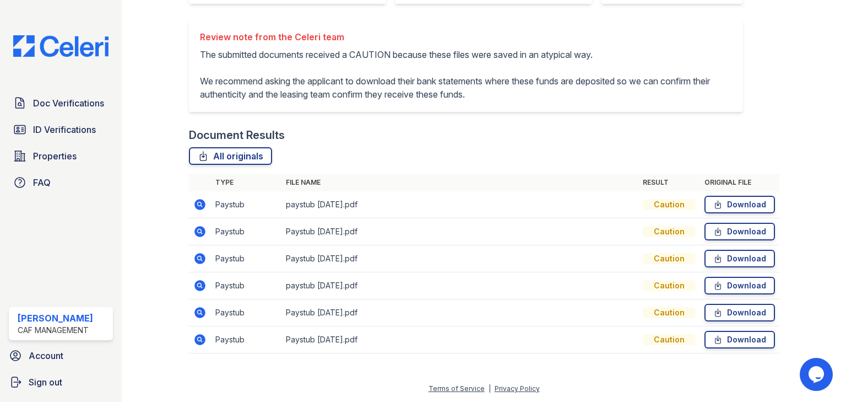
scroll to position [264, 0]
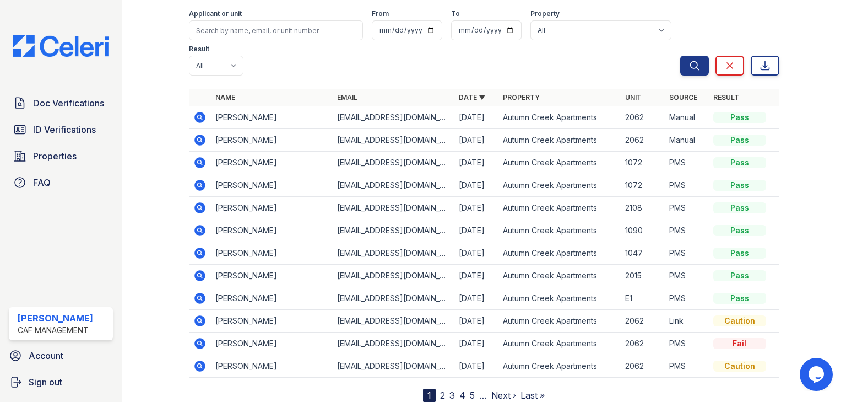
scroll to position [51, 0]
click at [199, 318] on icon at bounding box center [199, 319] width 3 height 3
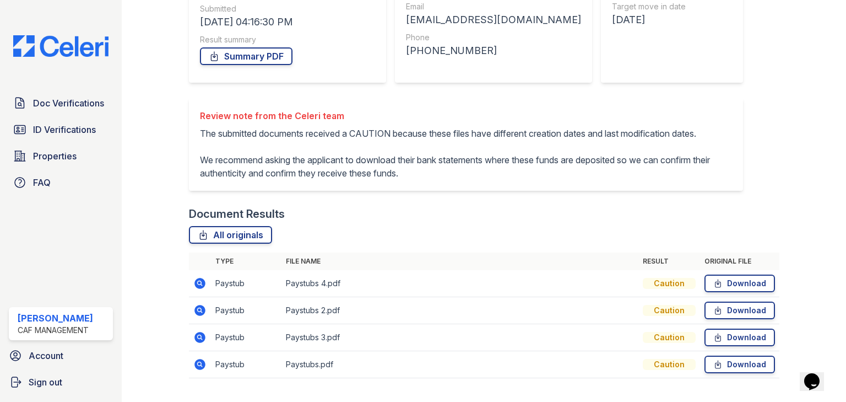
scroll to position [210, 0]
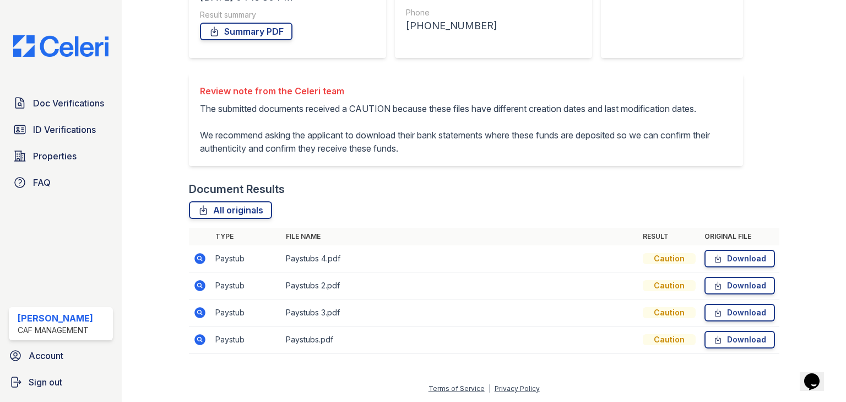
click at [204, 338] on icon at bounding box center [199, 339] width 11 height 11
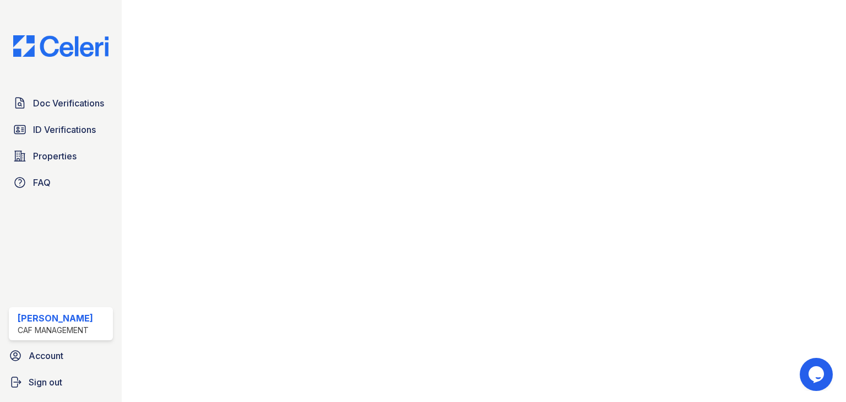
scroll to position [529, 0]
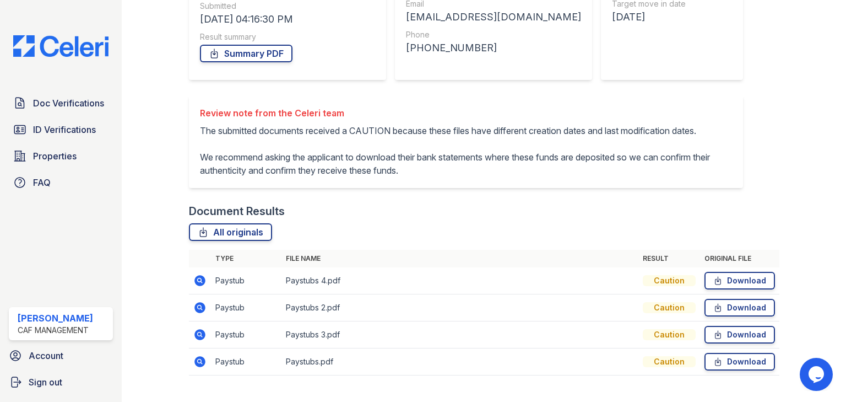
scroll to position [176, 0]
click at [203, 312] on icon at bounding box center [199, 306] width 11 height 11
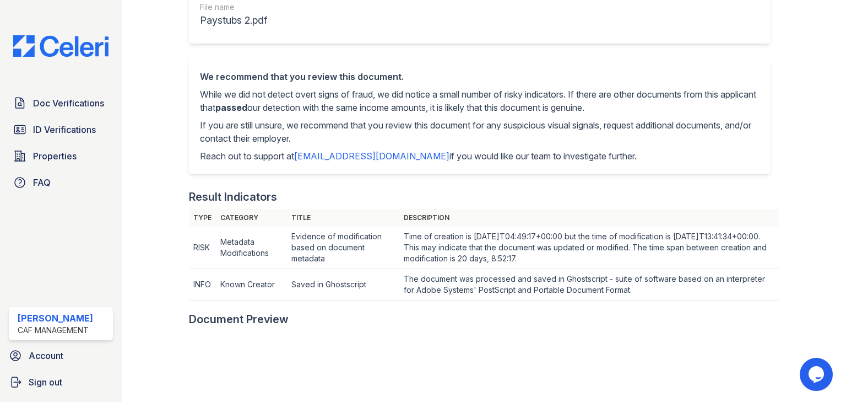
scroll to position [569, 0]
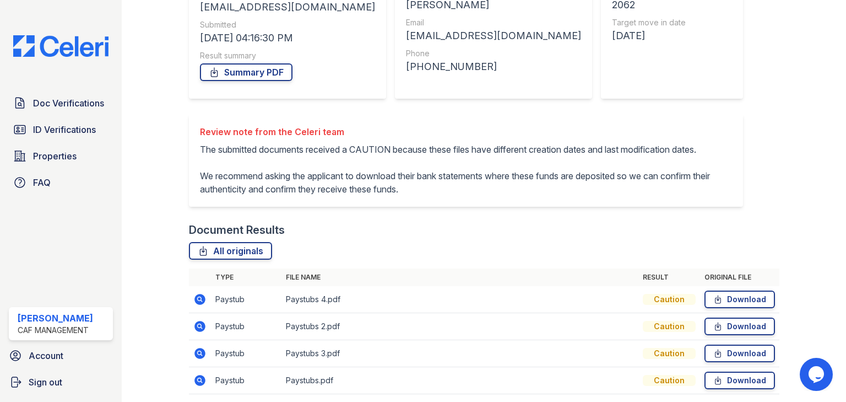
scroll to position [210, 0]
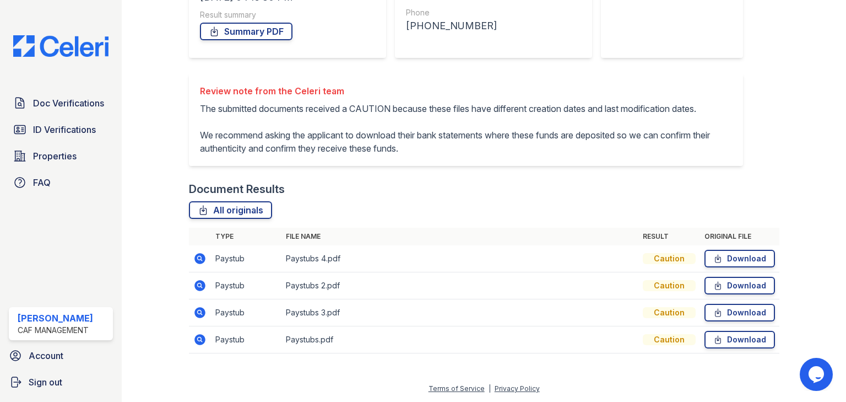
click at [196, 312] on icon at bounding box center [199, 312] width 11 height 11
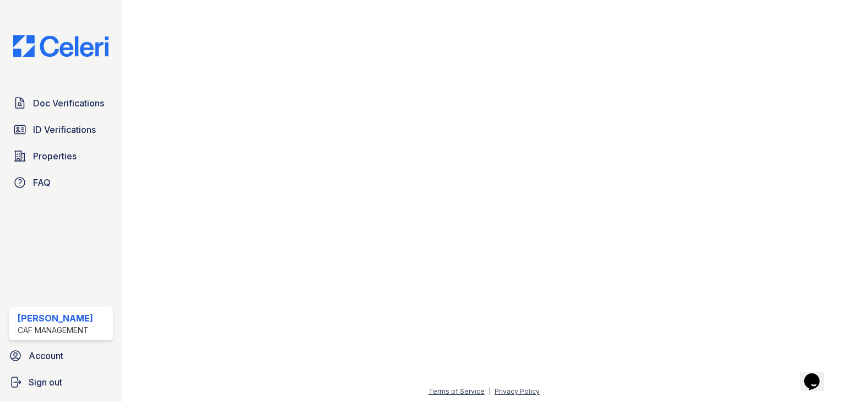
scroll to position [569, 0]
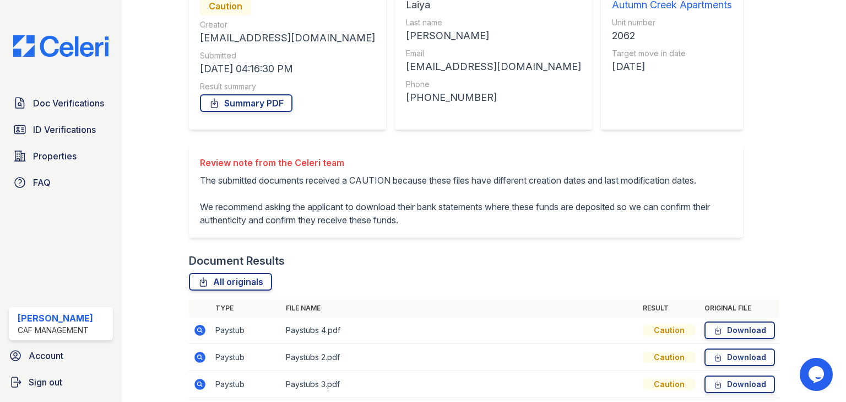
scroll to position [210, 0]
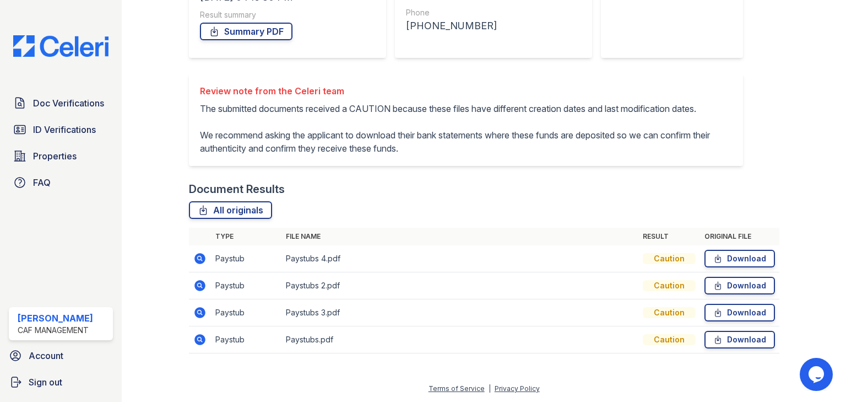
click at [200, 258] on icon at bounding box center [199, 258] width 13 height 13
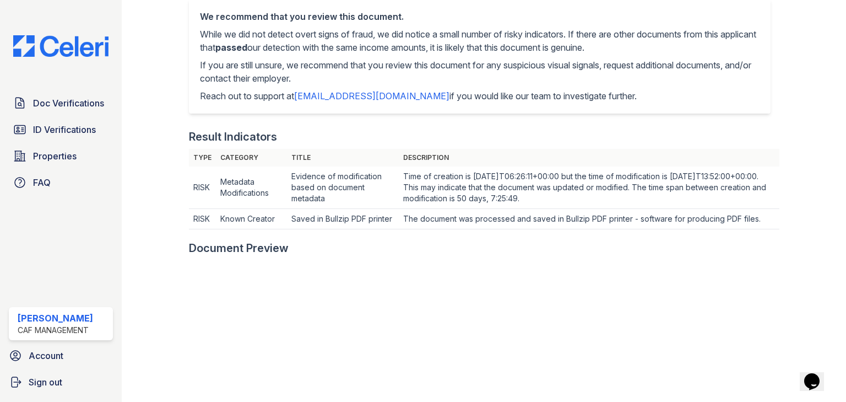
scroll to position [485, 0]
